Goal: Transaction & Acquisition: Book appointment/travel/reservation

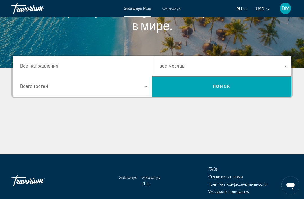
scroll to position [102, 0]
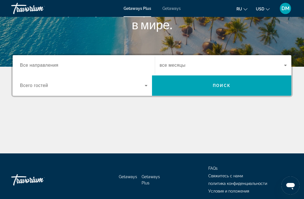
click at [88, 67] on input "Destination Все направления" at bounding box center [84, 65] width 128 height 7
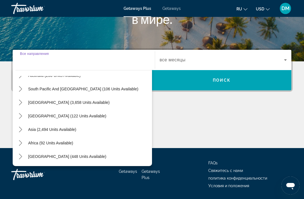
scroll to position [91, 0]
click at [85, 158] on span "[GEOGRAPHIC_DATA] (448 units available)" at bounding box center [67, 156] width 78 height 5
type input "**********"
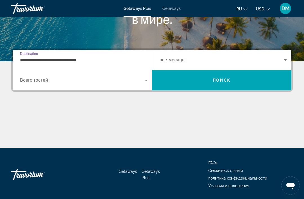
click at [145, 79] on icon "Search widget" at bounding box center [146, 80] width 7 height 7
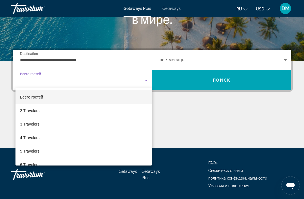
click at [174, 118] on div at bounding box center [152, 99] width 304 height 199
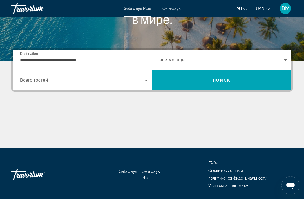
click at [283, 61] on icon "Search widget" at bounding box center [285, 60] width 7 height 7
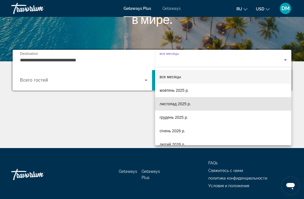
click at [180, 108] on mat-option "листопад 2025 р." at bounding box center [223, 104] width 136 height 14
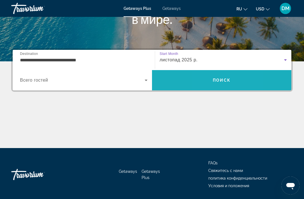
click at [206, 78] on span "Search" at bounding box center [221, 81] width 139 height 14
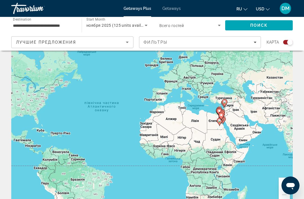
scroll to position [17, 0]
click at [129, 42] on icon "Sort by" at bounding box center [127, 42] width 7 height 7
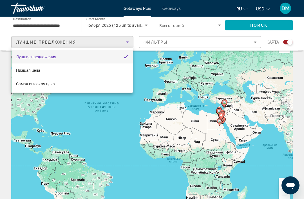
scroll to position [18, 0]
click at [88, 71] on mat-option "Низшая цена" at bounding box center [72, 71] width 121 height 14
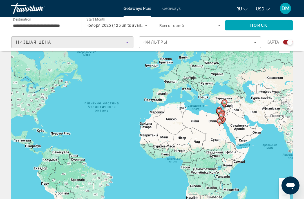
click at [254, 41] on div "Фильтры" at bounding box center [200, 42] width 113 height 5
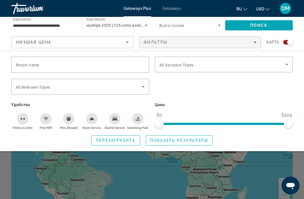
click at [254, 43] on icon "Filters" at bounding box center [255, 42] width 3 height 3
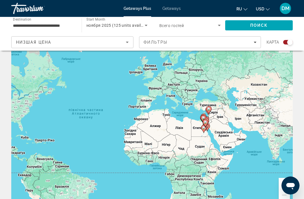
click at [288, 42] on div "Search widget" at bounding box center [290, 42] width 6 height 6
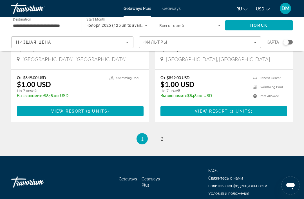
scroll to position [1095, 0]
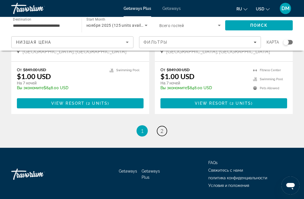
click at [163, 129] on span "2" at bounding box center [162, 131] width 3 height 6
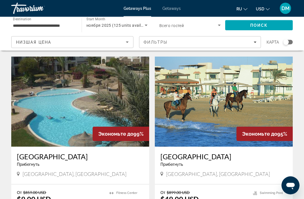
scroll to position [205, 0]
click at [123, 100] on img "Main content" at bounding box center [80, 102] width 138 height 90
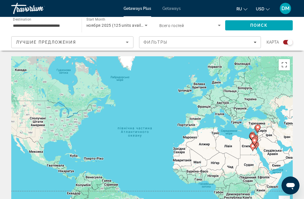
click at [130, 41] on icon "Sort by" at bounding box center [127, 42] width 7 height 7
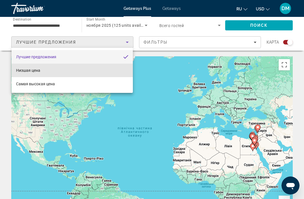
click at [116, 70] on mat-option "Низшая цена" at bounding box center [72, 71] width 121 height 14
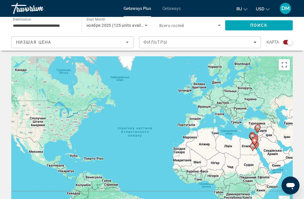
click at [70, 23] on input "**********" at bounding box center [43, 25] width 61 height 7
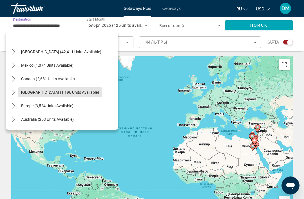
scroll to position [11, 0]
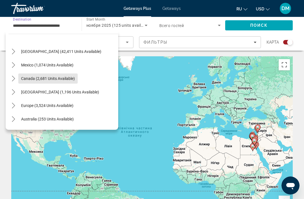
click at [57, 83] on span "Select destination: Canada (2,681 units available)" at bounding box center [47, 79] width 59 height 14
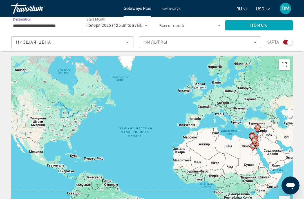
click at [61, 25] on input "**********" at bounding box center [43, 25] width 61 height 7
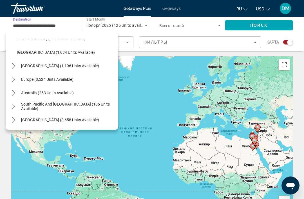
scroll to position [65, 0]
click at [74, 80] on span "Select destination: Europe (3,524 units available)" at bounding box center [47, 79] width 58 height 14
type input "**********"
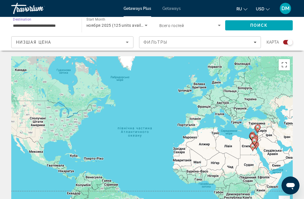
click at [265, 24] on span "Поиск" at bounding box center [260, 25] width 18 height 5
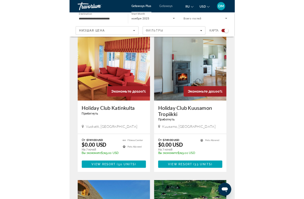
scroll to position [444, 0]
